Goal: Task Accomplishment & Management: Use online tool/utility

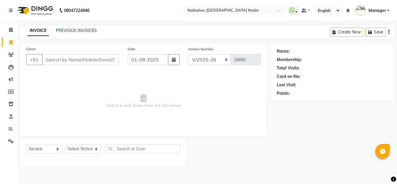
select select "6068"
select select "service"
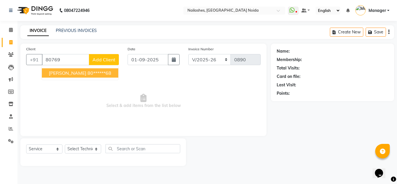
click at [76, 76] on button "[PERSON_NAME] 80******68" at bounding box center [80, 72] width 76 height 9
type input "80******68"
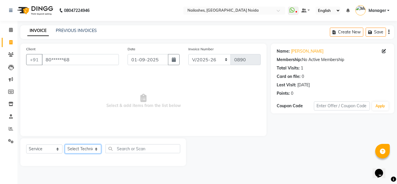
click at [85, 149] on select "Select Technician [PERSON_NAME] [PERSON_NAME] Lokito Manager [PERSON_NAME] [PER…" at bounding box center [83, 148] width 36 height 9
select select "44095"
click at [65, 144] on select "Select Technician [PERSON_NAME] [PERSON_NAME] Lokito Manager [PERSON_NAME] [PER…" at bounding box center [83, 148] width 36 height 9
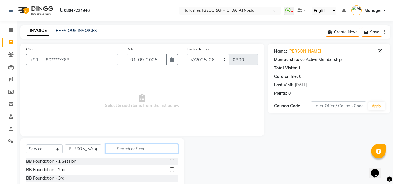
click at [123, 150] on input "text" at bounding box center [142, 148] width 73 height 9
type input "ex"
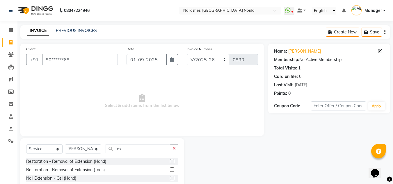
click at [170, 178] on label at bounding box center [172, 178] width 4 height 4
click at [170, 178] on input "checkbox" at bounding box center [172, 178] width 4 height 4
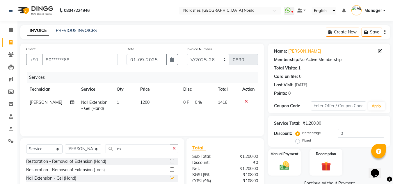
checkbox input "false"
click at [144, 104] on span "1200" at bounding box center [144, 102] width 9 height 5
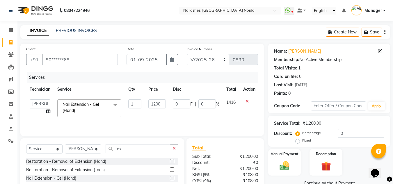
click at [144, 104] on td "1" at bounding box center [135, 108] width 20 height 25
click at [162, 107] on input "1200" at bounding box center [156, 103] width 17 height 9
type input "1"
type input "1300"
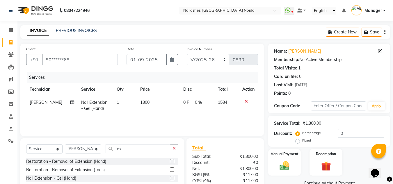
click at [229, 105] on td "1534" at bounding box center [226, 105] width 25 height 19
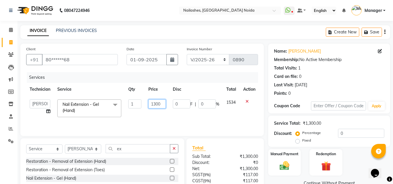
click at [162, 104] on input "1300" at bounding box center [156, 103] width 17 height 9
type input "1"
type input "1500"
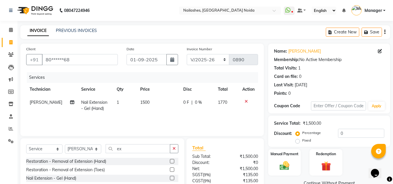
click at [230, 101] on td "1770" at bounding box center [226, 105] width 25 height 19
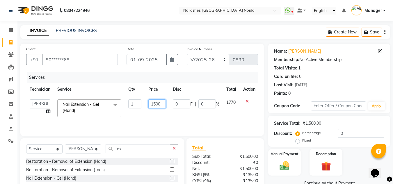
click at [155, 104] on input "1500" at bounding box center [156, 103] width 17 height 9
click at [161, 104] on input "1400" at bounding box center [156, 103] width 17 height 9
click at [161, 104] on input "140" at bounding box center [156, 103] width 17 height 9
type input "1485"
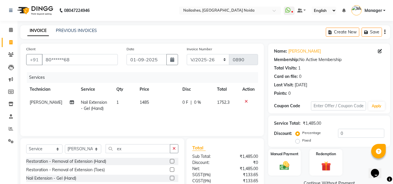
click at [233, 104] on td "1752.3" at bounding box center [226, 105] width 26 height 19
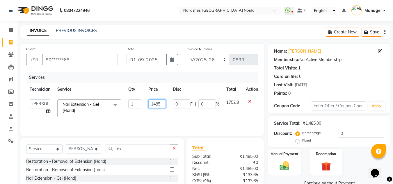
click at [162, 103] on input "1485" at bounding box center [156, 103] width 17 height 9
type input "1455"
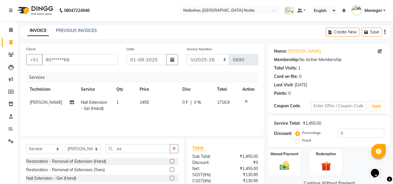
click at [233, 103] on td "1716.9" at bounding box center [226, 105] width 26 height 19
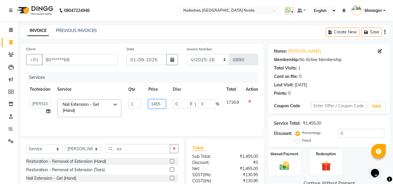
click at [161, 103] on input "1455" at bounding box center [156, 103] width 17 height 9
type input "1425"
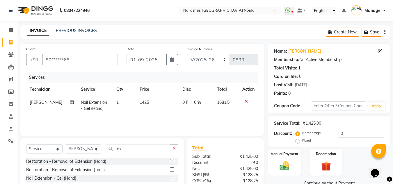
click at [228, 104] on span "1681.5" at bounding box center [223, 102] width 12 height 5
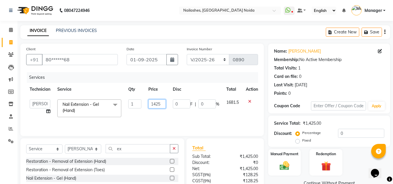
click at [162, 104] on input "1425" at bounding box center [156, 103] width 17 height 9
type input "1445"
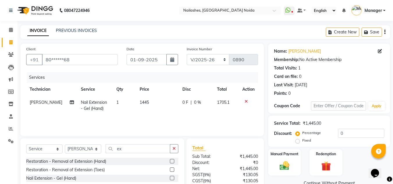
click at [233, 105] on td "1705.1" at bounding box center [226, 105] width 26 height 19
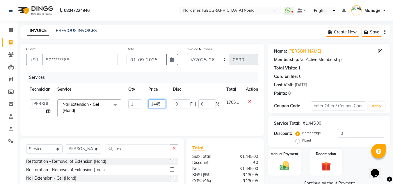
click at [162, 105] on input "1445" at bounding box center [156, 103] width 17 height 9
type input "1440"
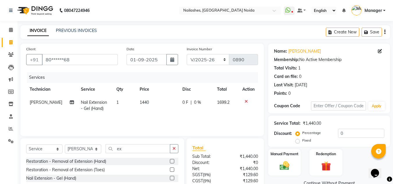
click at [230, 104] on td "1699.2" at bounding box center [226, 105] width 26 height 19
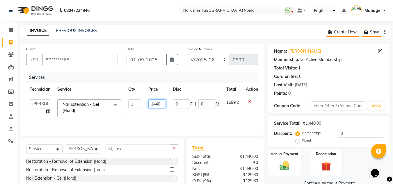
click at [162, 105] on input "1440" at bounding box center [156, 103] width 17 height 9
click at [162, 103] on input "1441" at bounding box center [156, 103] width 17 height 9
type input "1442"
click at [232, 102] on td "1699.2" at bounding box center [232, 108] width 19 height 25
click at [160, 103] on input "1442" at bounding box center [156, 103] width 17 height 9
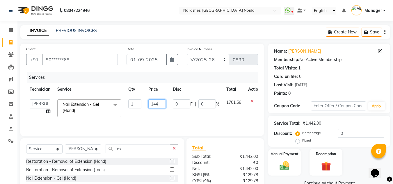
type input "1441"
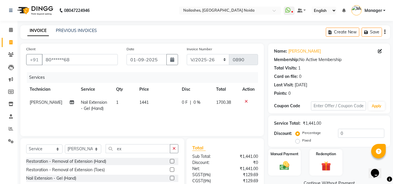
click at [229, 103] on span "1700.38" at bounding box center [223, 102] width 15 height 5
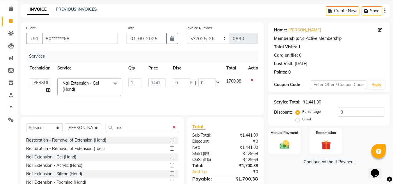
scroll to position [49, 0]
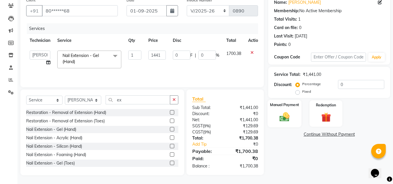
click at [285, 117] on img at bounding box center [284, 117] width 16 height 12
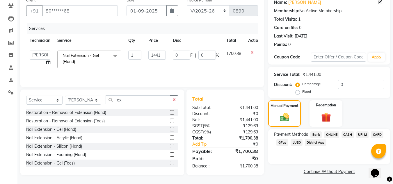
click at [333, 134] on span "ONLINE" at bounding box center [331, 134] width 15 height 7
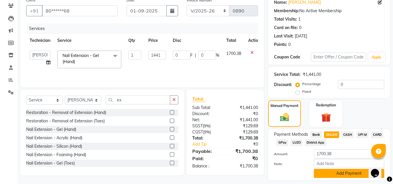
click at [331, 174] on button "Add Payment" at bounding box center [349, 173] width 70 height 9
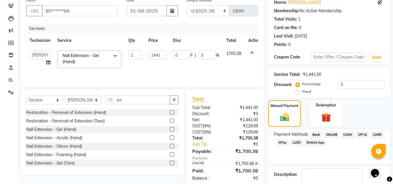
scroll to position [82, 0]
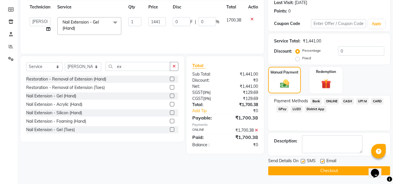
click at [327, 171] on button "Checkout" at bounding box center [329, 170] width 122 height 9
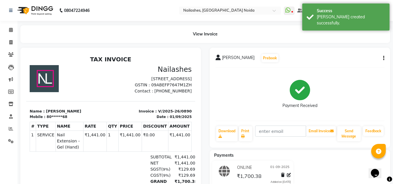
select select "service"
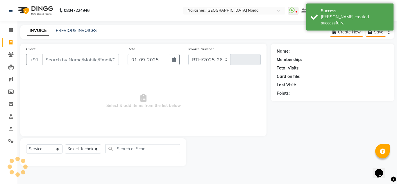
select select "6068"
type input "0891"
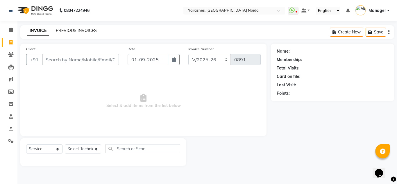
click at [83, 30] on link "PREVIOUS INVOICES" at bounding box center [76, 30] width 41 height 5
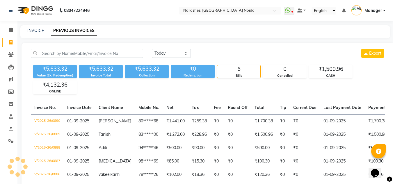
click at [83, 30] on link "PREVIOUS INVOICES" at bounding box center [74, 31] width 46 height 10
